Goal: Information Seeking & Learning: Learn about a topic

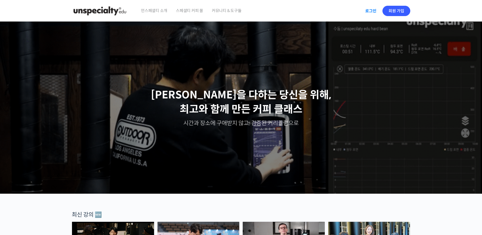
click at [374, 11] on link "로그인" at bounding box center [371, 10] width 18 height 13
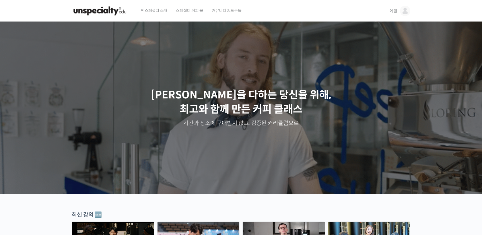
click at [399, 12] on link "에렌" at bounding box center [399, 11] width 21 height 22
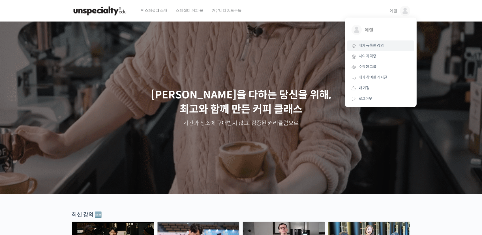
click at [376, 49] on link "내가 등록한 강의" at bounding box center [380, 45] width 67 height 11
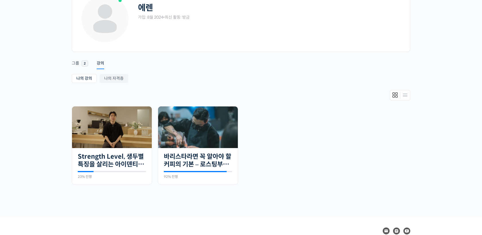
scroll to position [77, 0]
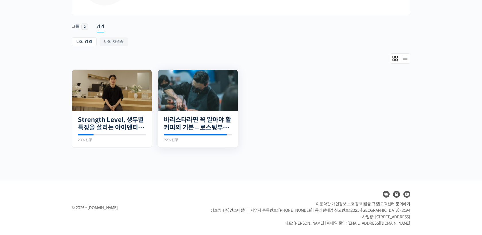
click at [201, 102] on img at bounding box center [198, 91] width 80 height 42
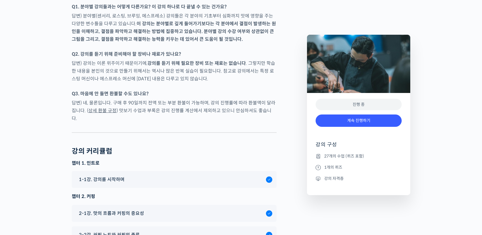
scroll to position [2283, 0]
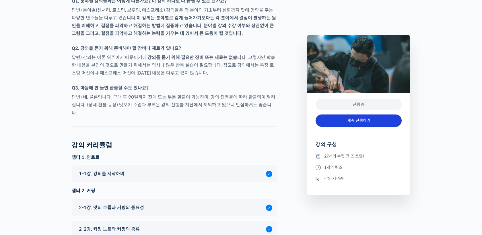
click at [350, 120] on link "계속 진행하기" at bounding box center [358, 120] width 86 height 12
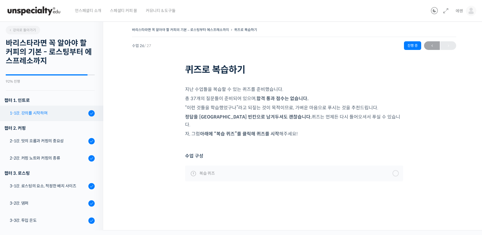
click at [39, 114] on div "1-1강. 강의를 시작하며" at bounding box center [48, 113] width 77 height 6
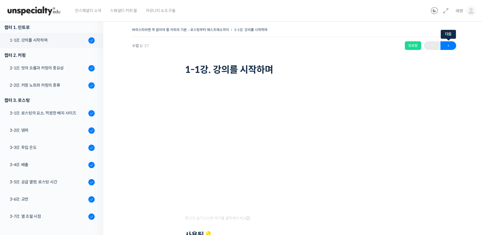
click at [447, 44] on span "→" at bounding box center [448, 46] width 16 height 8
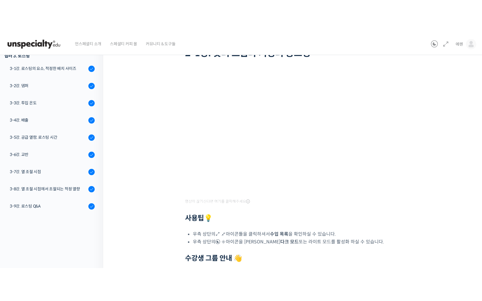
scroll to position [46, 0]
